Goal: Information Seeking & Learning: Learn about a topic

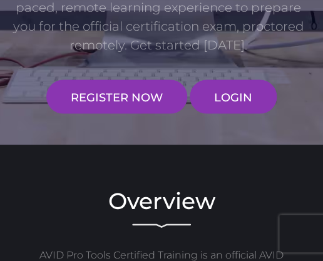
scroll to position [257, 0]
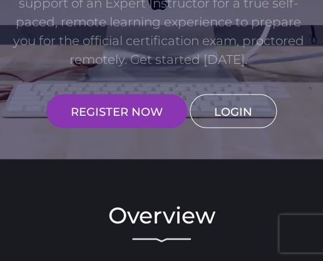
click at [223, 116] on link "LOGIN" at bounding box center [233, 111] width 87 height 34
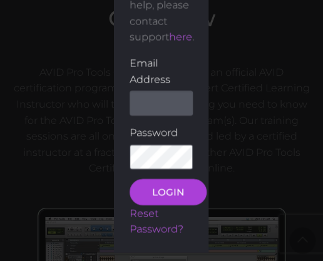
scroll to position [497, 0]
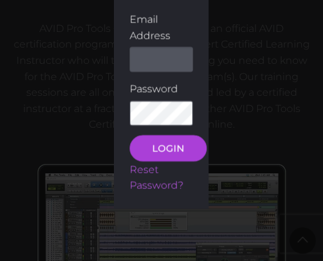
type input "clarenceIsaac96@gmail.com"
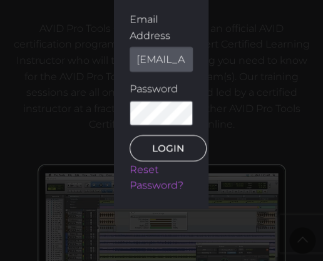
click at [156, 155] on button "LOGIN" at bounding box center [168, 148] width 77 height 26
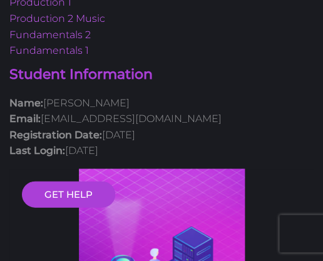
scroll to position [208, 0]
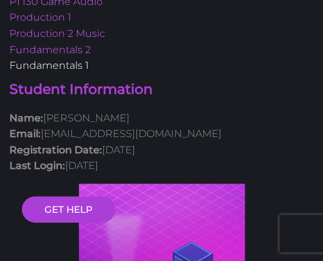
click at [53, 69] on link "Fundamentals 1" at bounding box center [48, 65] width 79 height 12
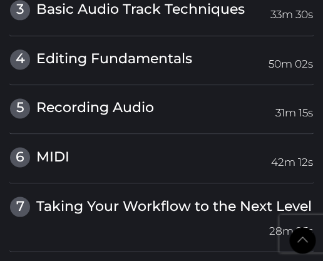
scroll to position [2123, 0]
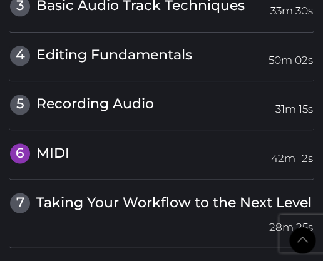
click at [69, 103] on span "Recording Audio" at bounding box center [95, 103] width 118 height 17
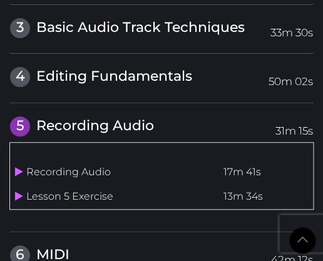
scroll to position [1927, 0]
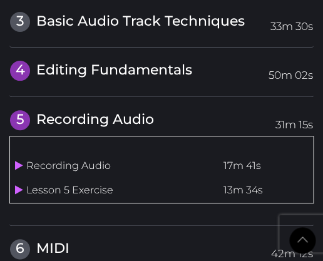
click at [54, 62] on span "Editing Fundamentals" at bounding box center [114, 69] width 156 height 17
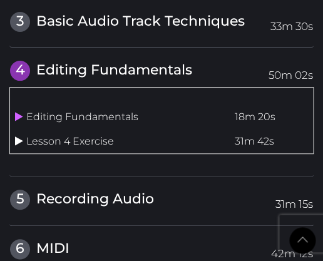
click at [18, 136] on icon at bounding box center [19, 141] width 8 height 10
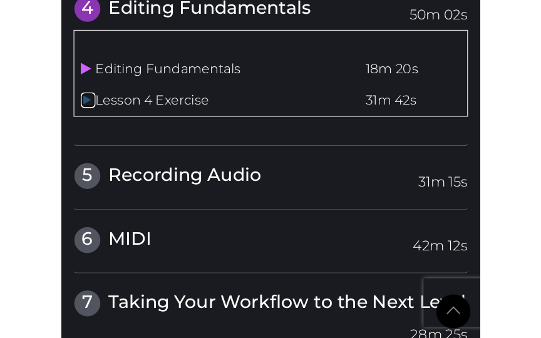
scroll to position [1994, 0]
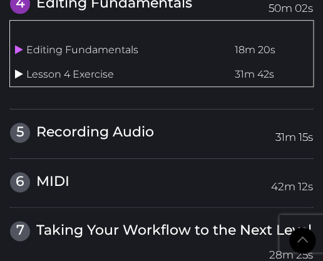
click at [24, 70] on link at bounding box center [20, 74] width 11 height 12
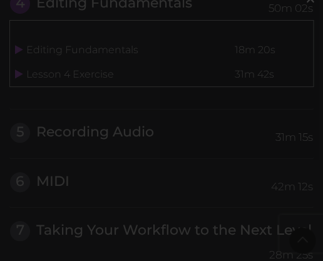
click at [63, 185] on div "×" at bounding box center [161, 130] width 323 height 261
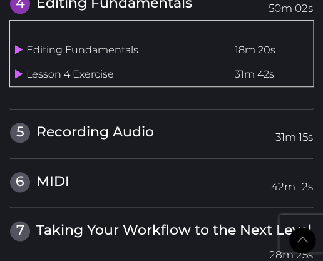
click at [71, 128] on span "Recording Audio" at bounding box center [95, 131] width 118 height 17
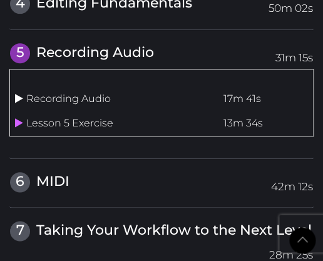
click at [20, 94] on icon at bounding box center [19, 98] width 8 height 10
